Goal: Task Accomplishment & Management: Use online tool/utility

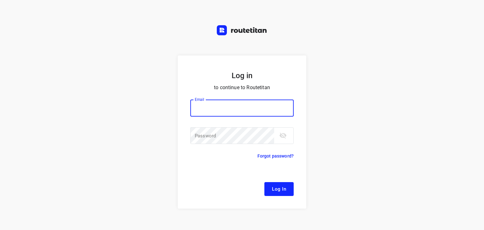
click at [237, 114] on input "email" at bounding box center [241, 108] width 103 height 17
type input "[EMAIL_ADDRESS][DOMAIN_NAME]"
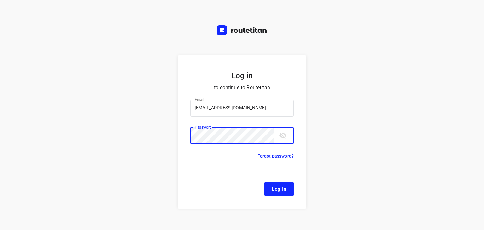
click at [265, 182] on button "Log In" at bounding box center [279, 189] width 29 height 14
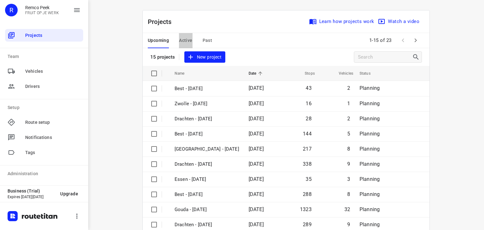
click at [184, 40] on span "Active" at bounding box center [185, 41] width 13 height 8
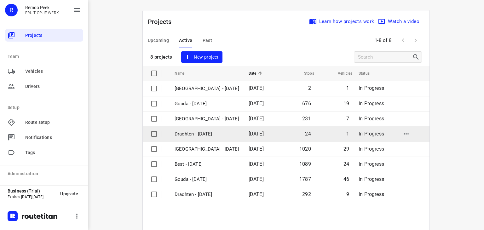
click at [189, 131] on p "Drachten - [DATE]" at bounding box center [207, 134] width 65 height 7
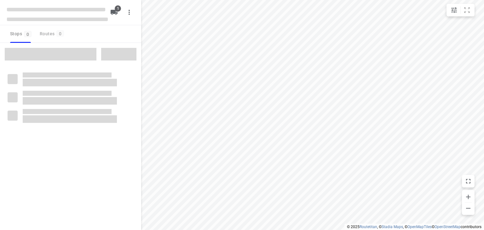
type input "distance"
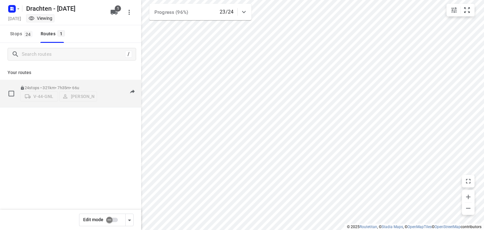
click at [64, 82] on div "24 stops • 321km • 7h35m • 66u V-44-GNL [PERSON_NAME]" at bounding box center [58, 93] width 77 height 22
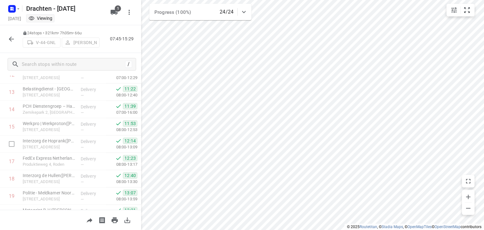
scroll to position [331, 0]
